Goal: Check status: Check status

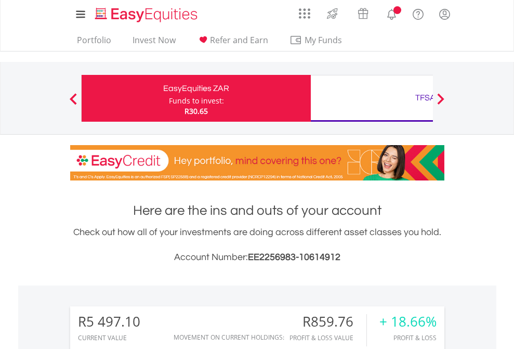
scroll to position [100, 163]
click at [169, 98] on div "Funds to invest:" at bounding box center [196, 101] width 55 height 10
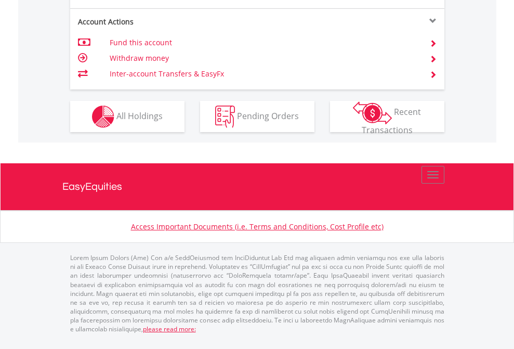
scroll to position [1018, 0]
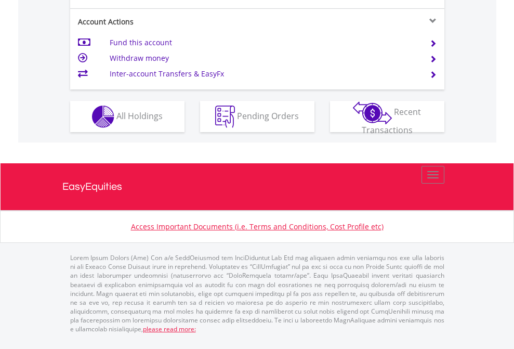
scroll to position [976, 0]
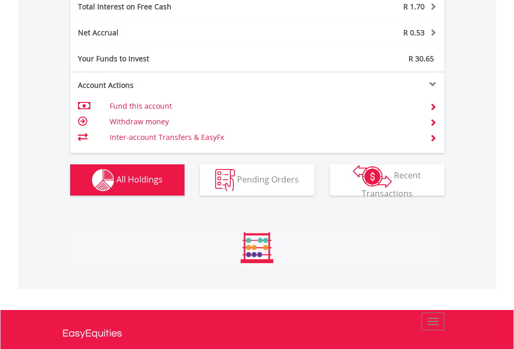
scroll to position [100, 163]
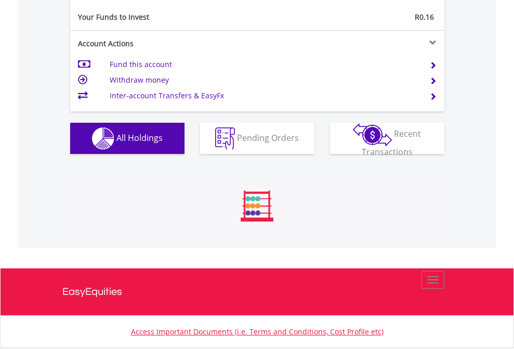
scroll to position [100, 163]
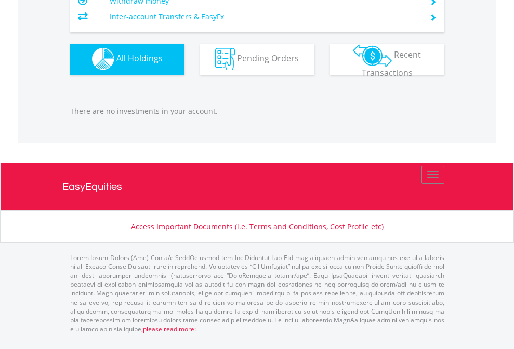
scroll to position [100, 163]
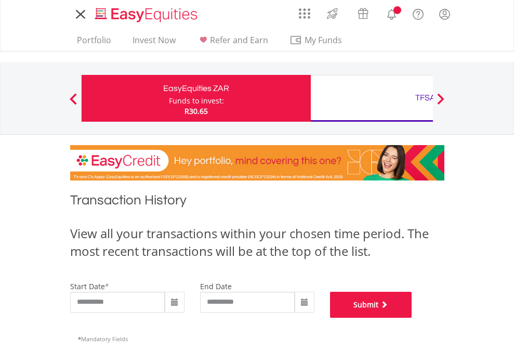
click at [412, 318] on button "Submit" at bounding box center [371, 305] width 82 height 26
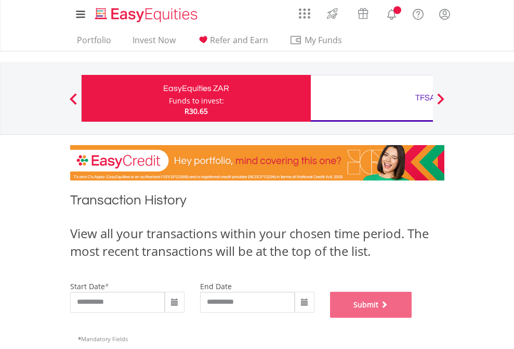
scroll to position [422, 0]
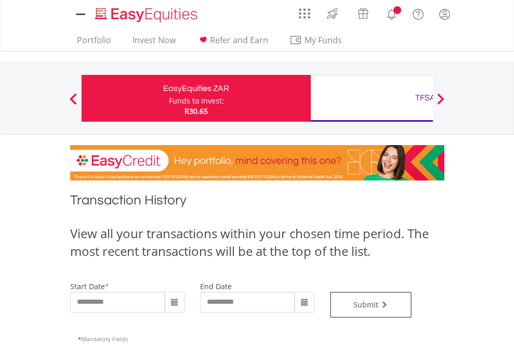
click at [372, 98] on div "TFSA" at bounding box center [425, 97] width 217 height 15
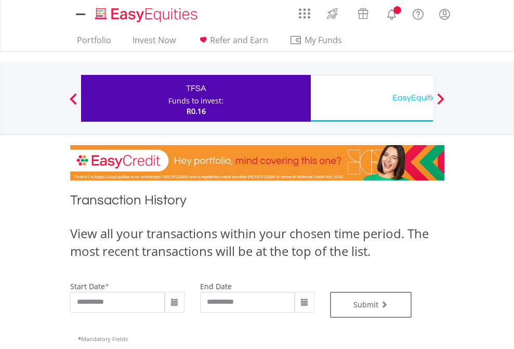
type input "**********"
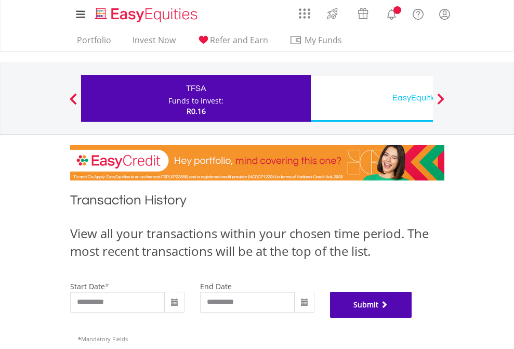
click at [412, 318] on button "Submit" at bounding box center [371, 305] width 82 height 26
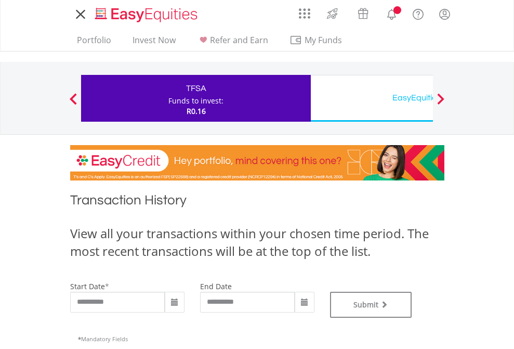
click at [372, 98] on div "EasyEquities USD" at bounding box center [425, 97] width 217 height 15
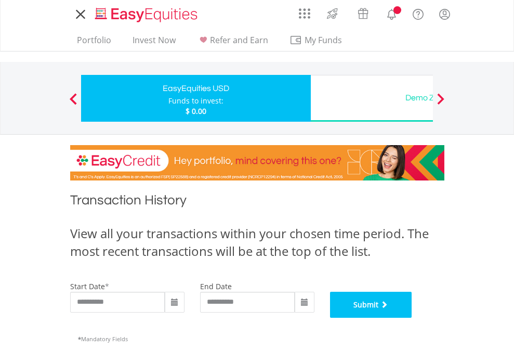
click at [412, 318] on button "Submit" at bounding box center [371, 305] width 82 height 26
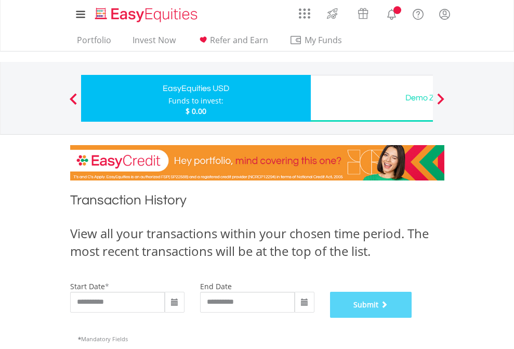
scroll to position [422, 0]
